Goal: Task Accomplishment & Management: Use online tool/utility

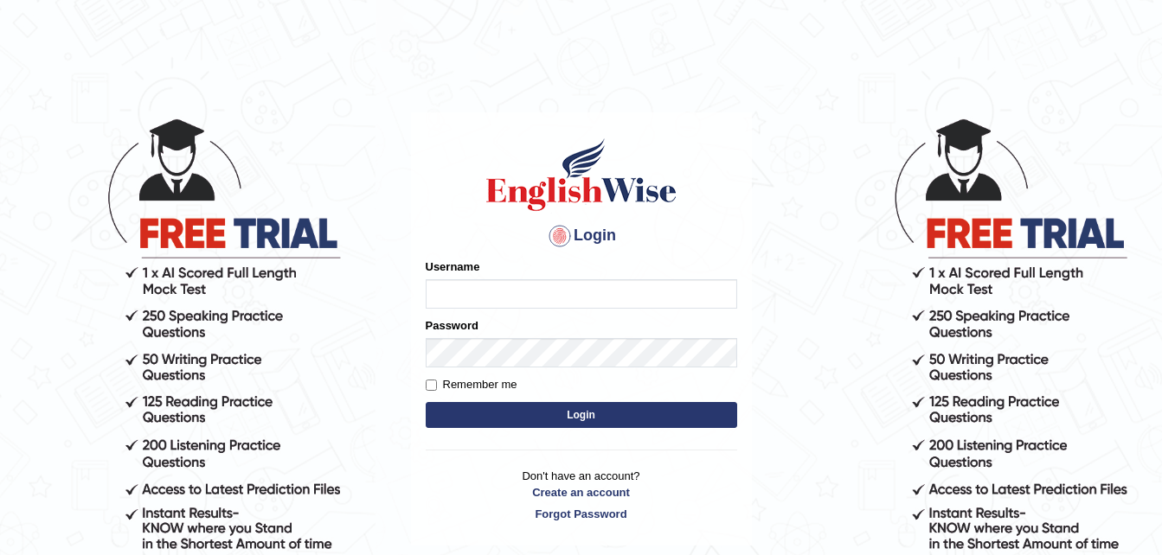
type input "Parneel"
click at [560, 409] on button "Login" at bounding box center [581, 415] width 311 height 26
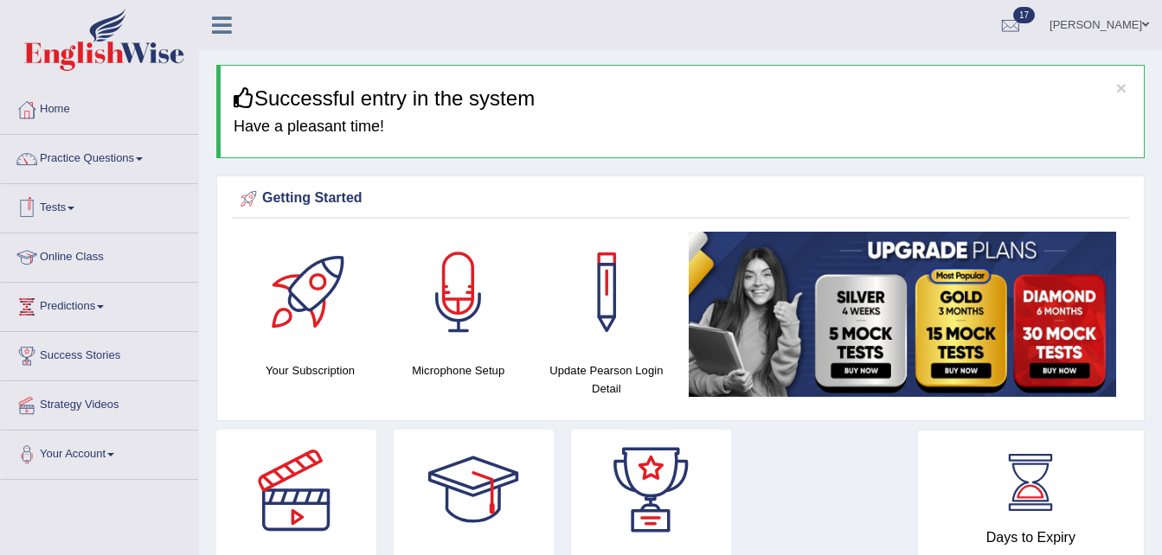
click at [74, 208] on span at bounding box center [70, 208] width 7 height 3
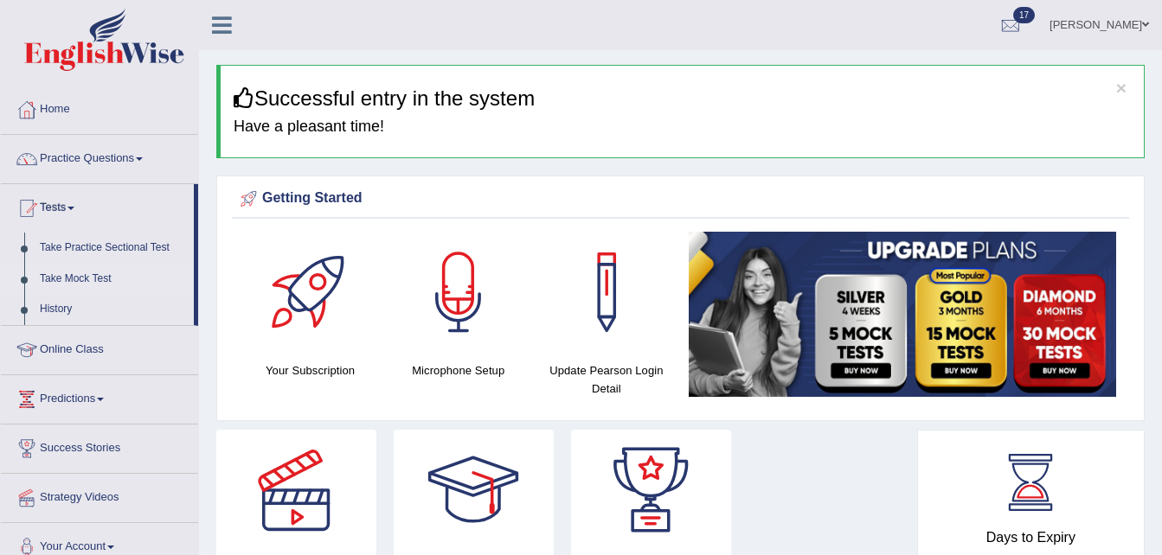
click at [83, 279] on link "Take Mock Test" at bounding box center [113, 279] width 162 height 31
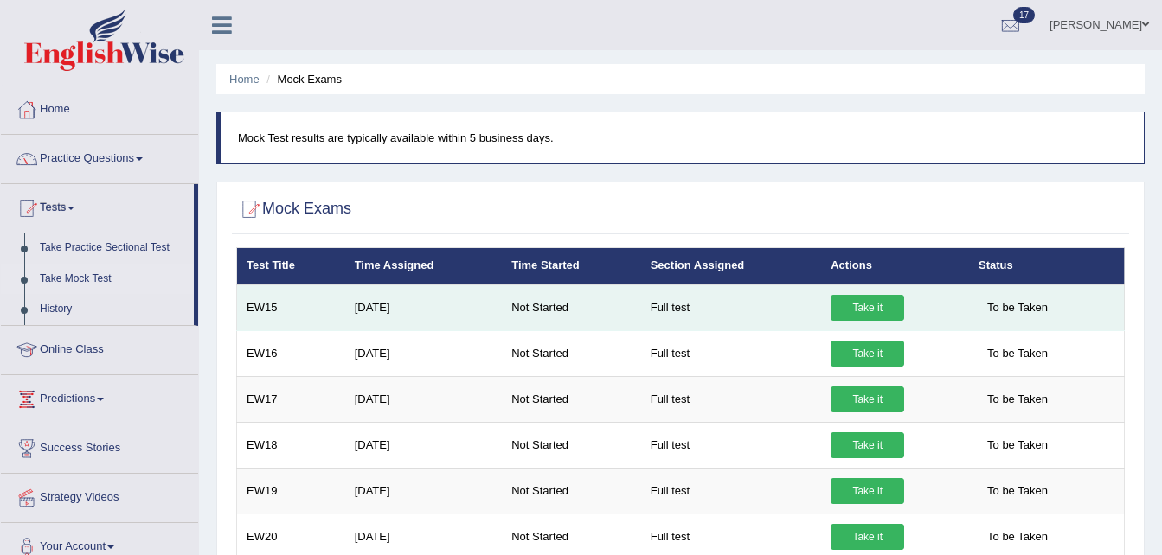
click at [860, 306] on link "Take it" at bounding box center [867, 308] width 74 height 26
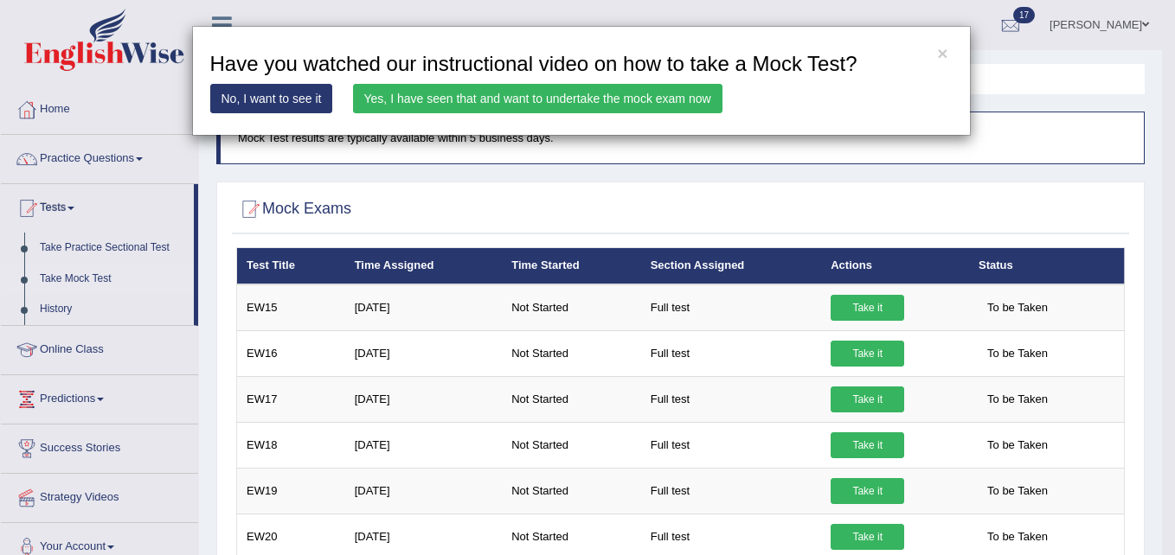
click at [476, 96] on link "Yes, I have seen that and want to undertake the mock exam now" at bounding box center [537, 98] width 369 height 29
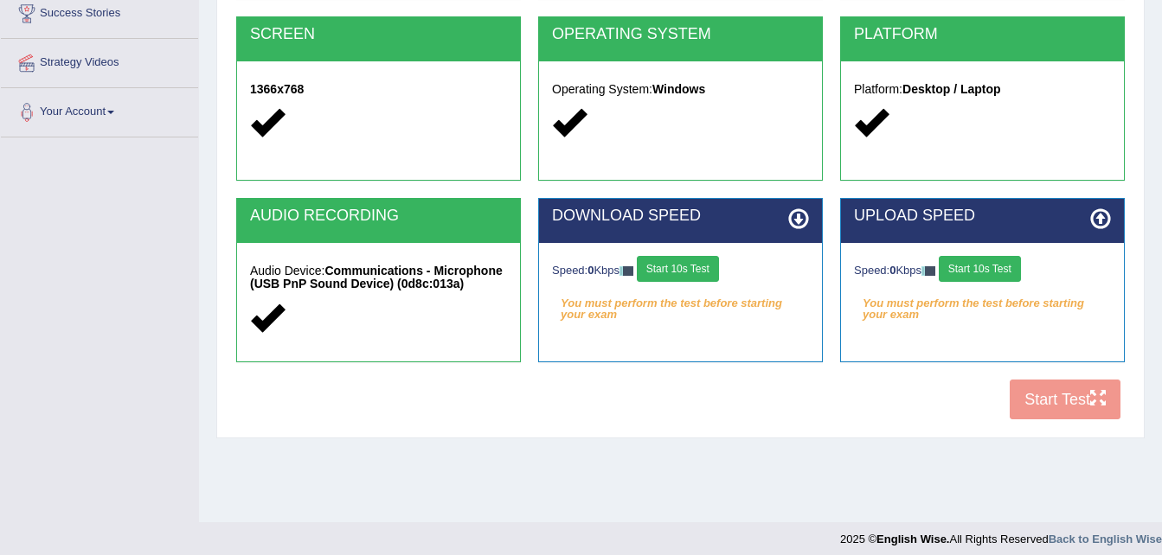
scroll to position [353, 0]
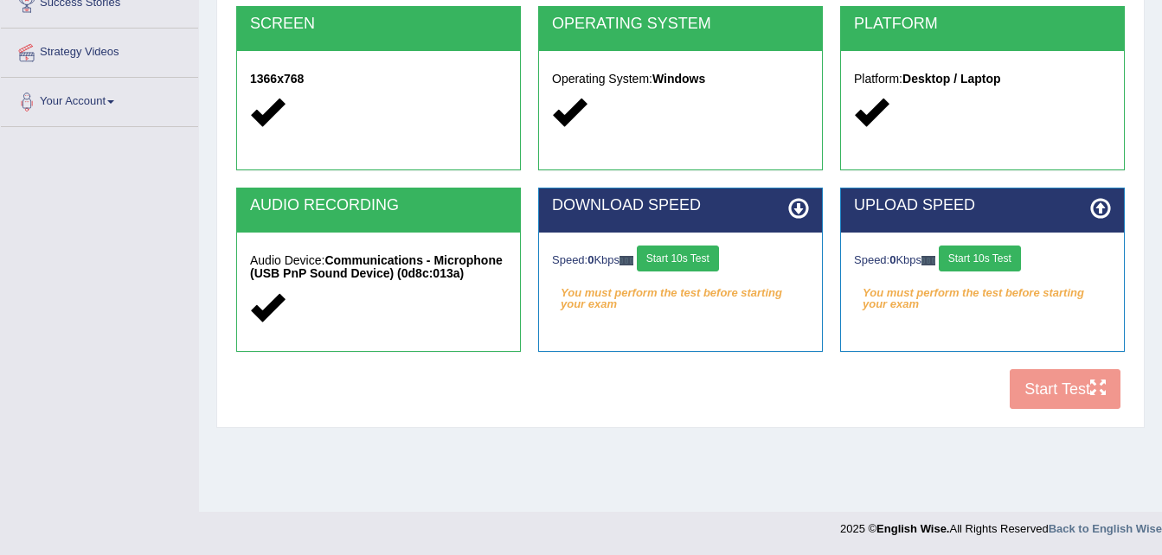
click at [679, 266] on button "Start 10s Test" at bounding box center [678, 259] width 82 height 26
click at [964, 259] on button "Start 10s Test" at bounding box center [979, 259] width 82 height 26
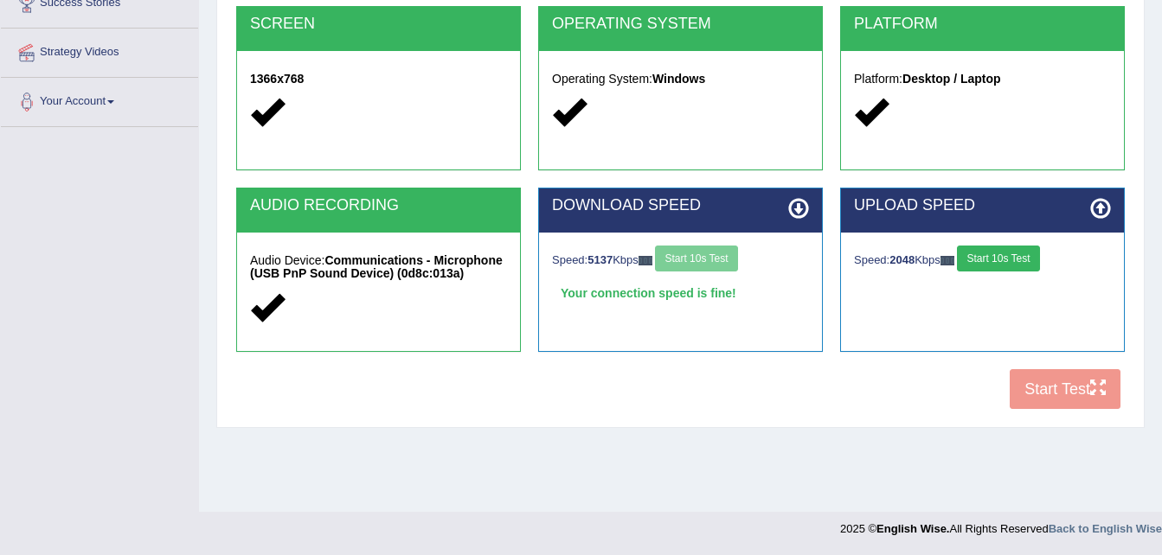
click at [1011, 259] on button "Start 10s Test" at bounding box center [998, 259] width 82 height 26
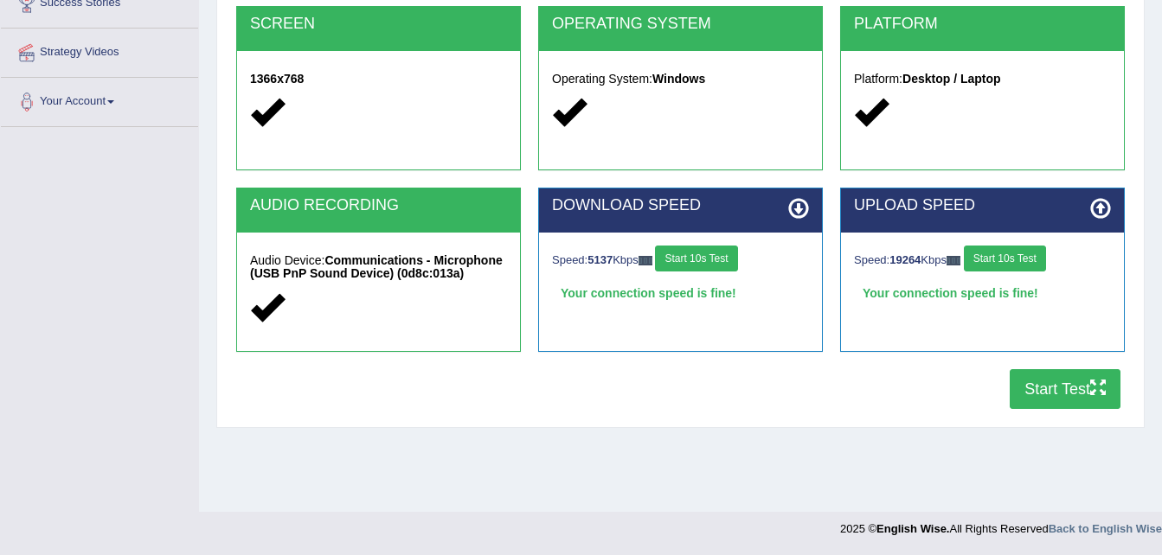
click at [1039, 389] on button "Start Test" at bounding box center [1064, 389] width 111 height 40
